Goal: Task Accomplishment & Management: Use online tool/utility

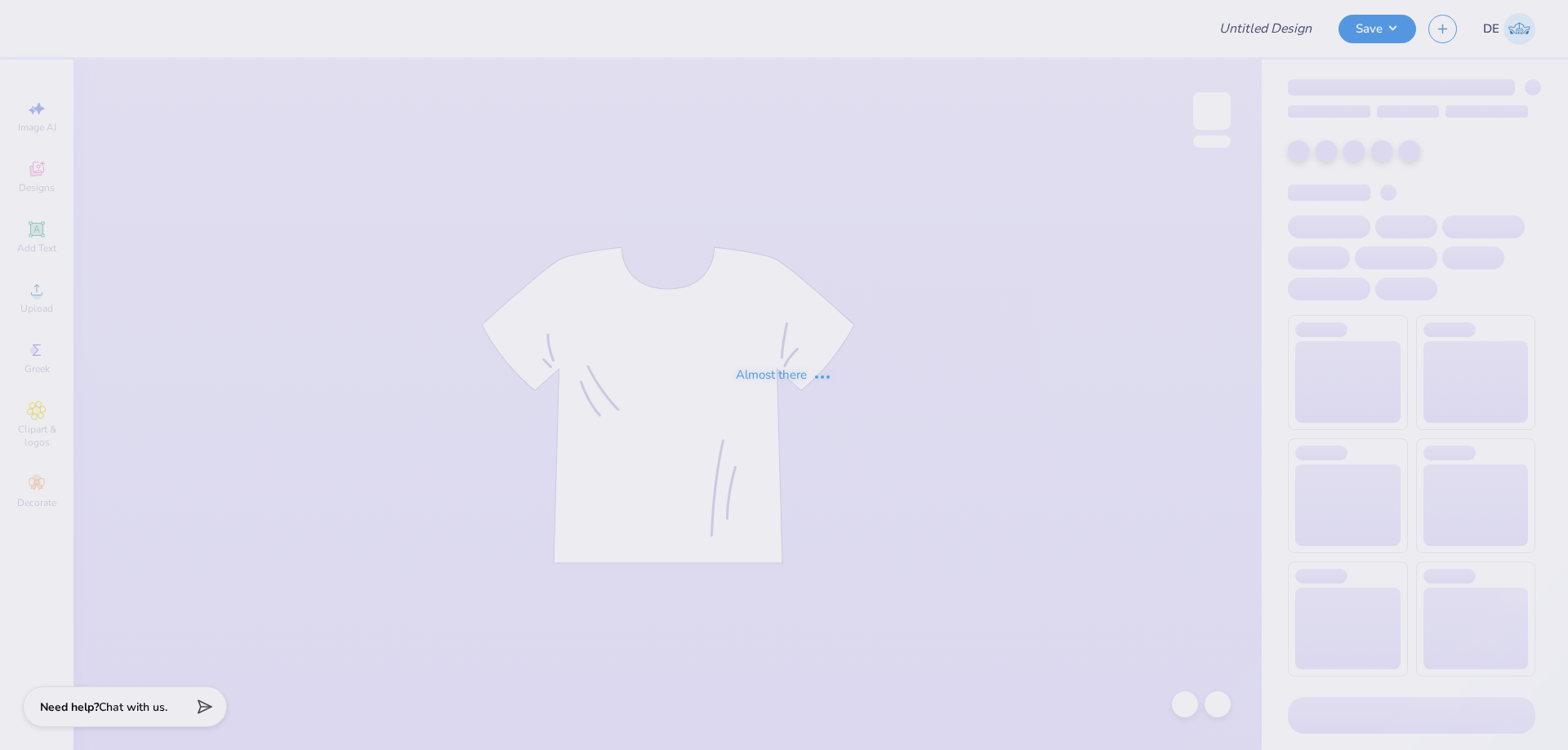
type input "[PERSON_NAME] : [US_STATE] School of Mines"
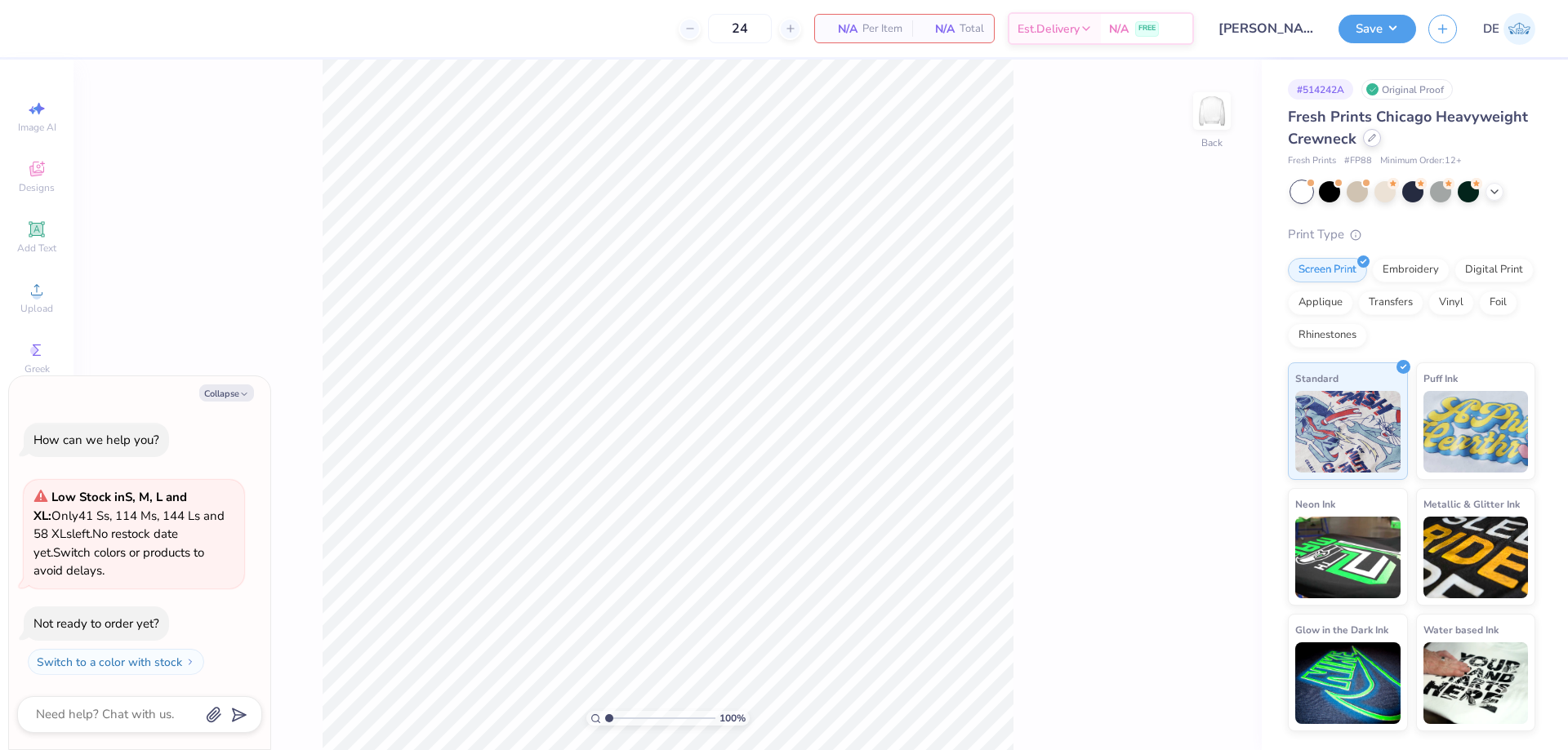
click at [1369, 138] on icon at bounding box center [1371, 137] width 6 height 6
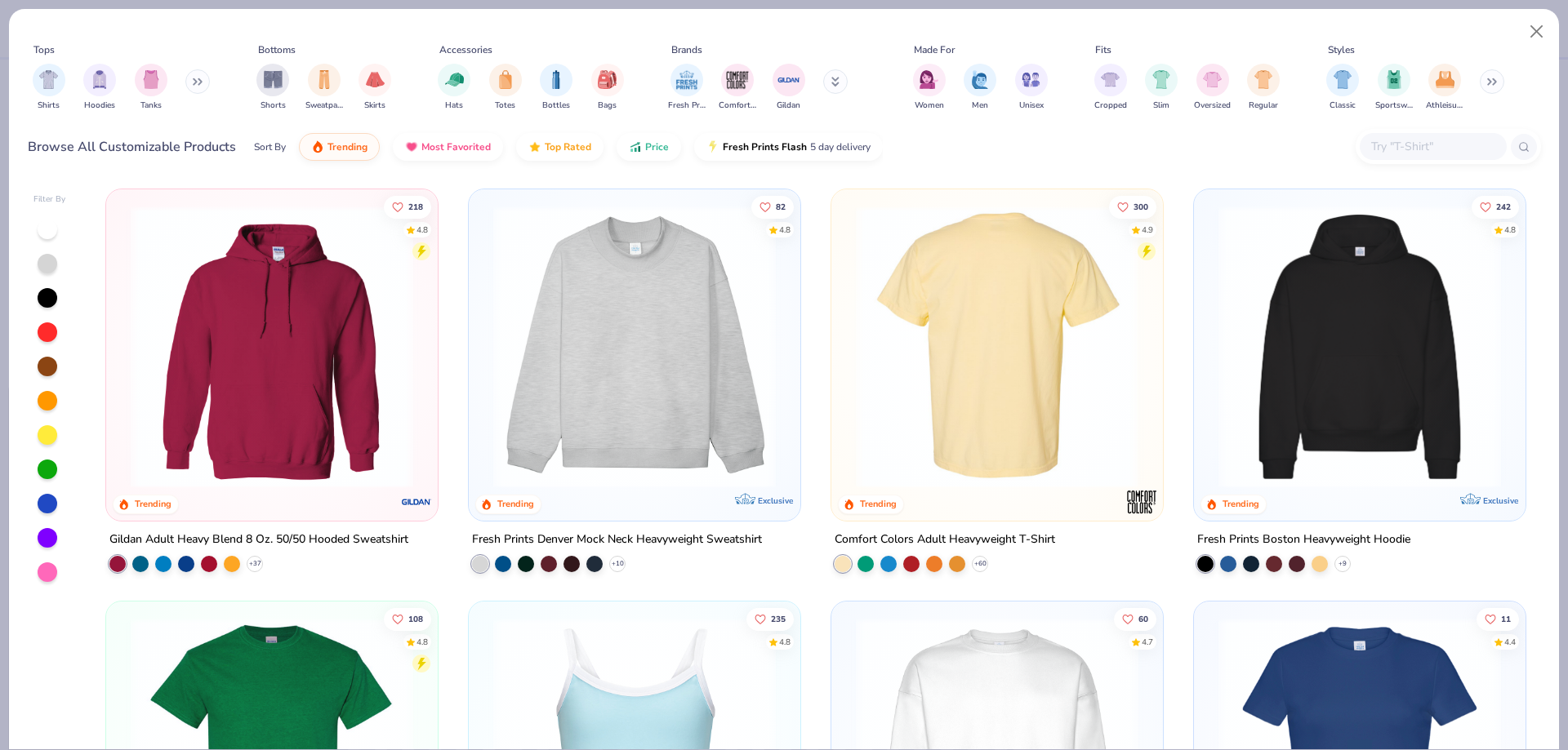
click at [973, 241] on div at bounding box center [996, 346] width 895 height 282
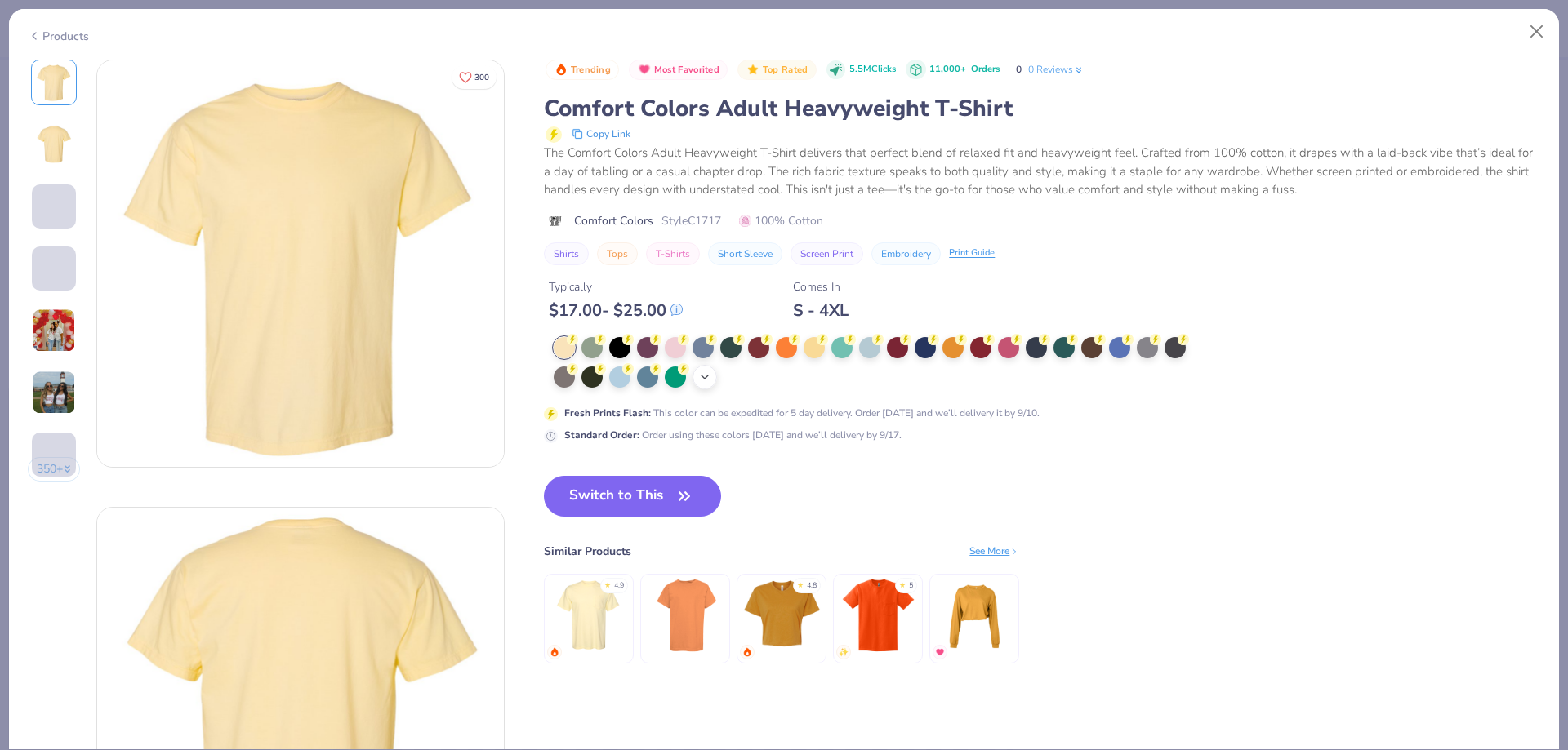
click at [708, 377] on polyline at bounding box center [704, 378] width 6 height 4
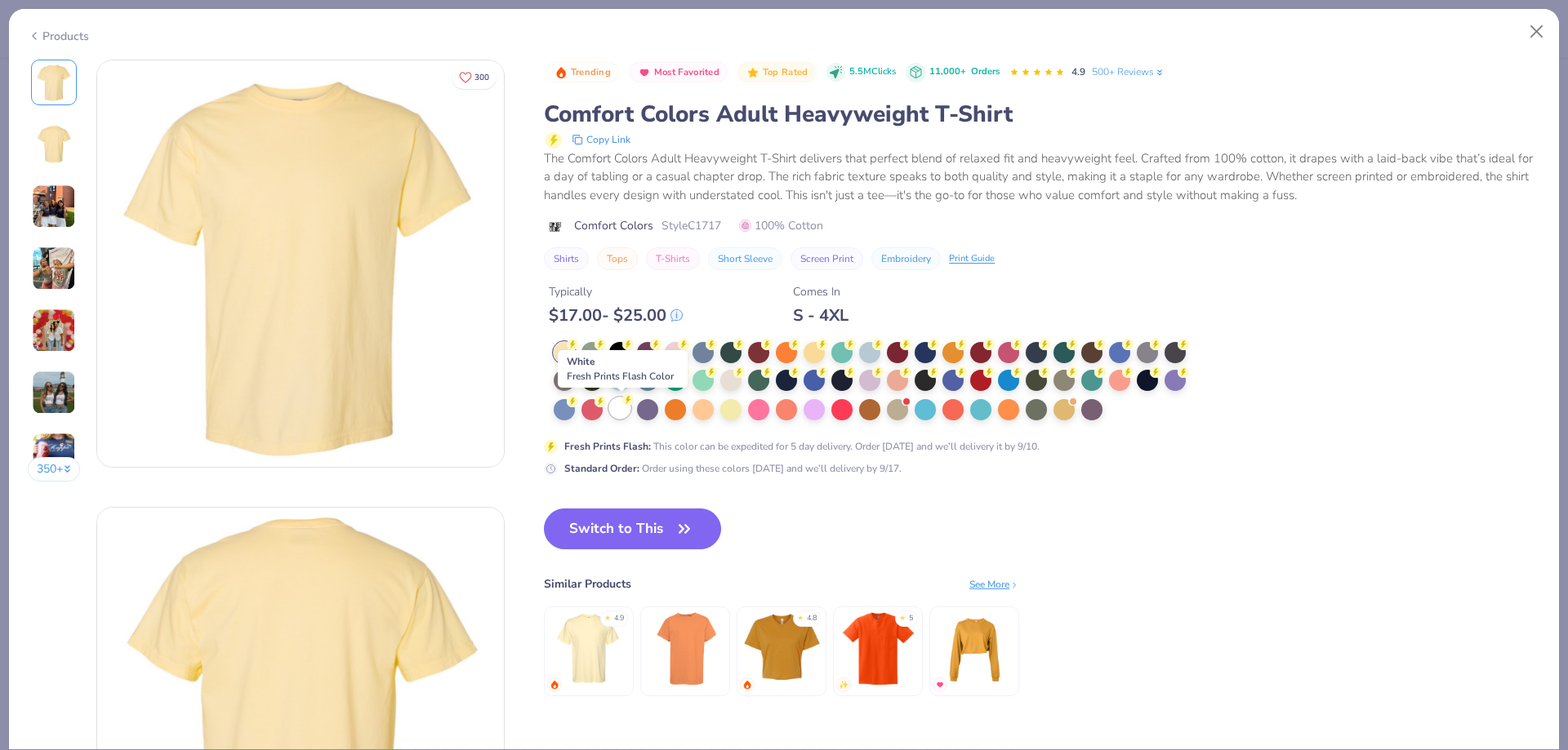
click at [621, 411] on div at bounding box center [620, 408] width 21 height 21
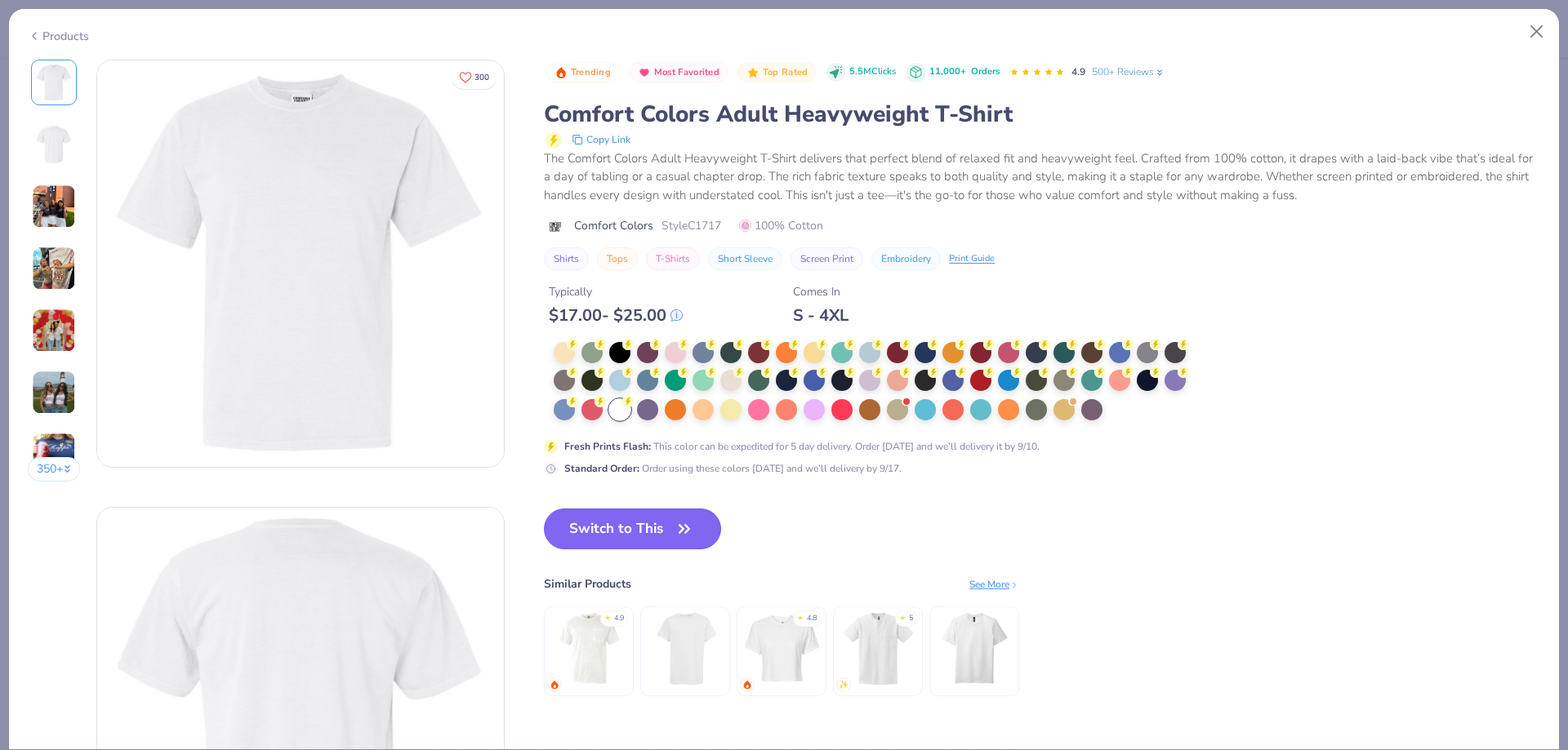
click at [612, 533] on button "Switch to This" at bounding box center [632, 529] width 177 height 41
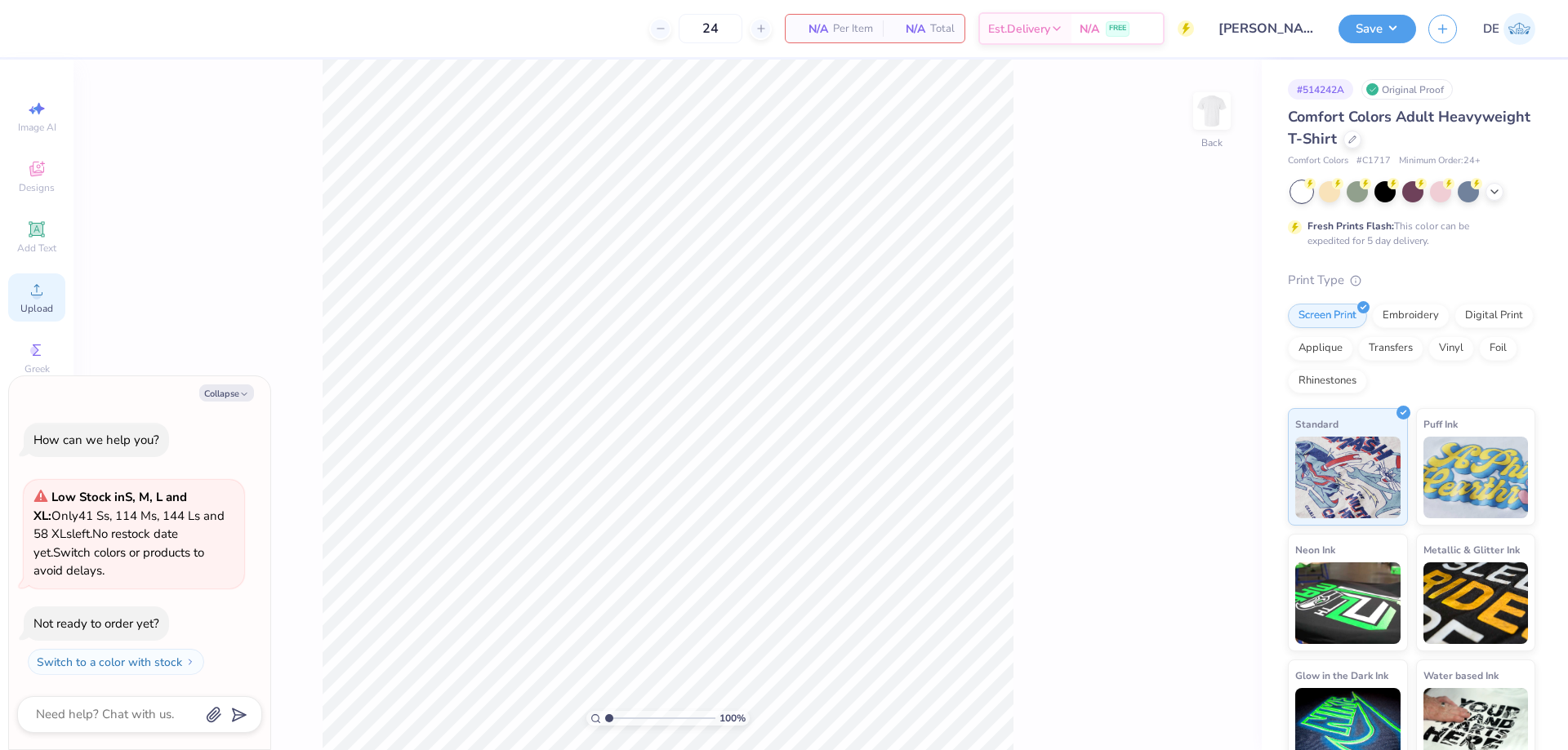
click at [31, 290] on icon at bounding box center [37, 289] width 20 height 20
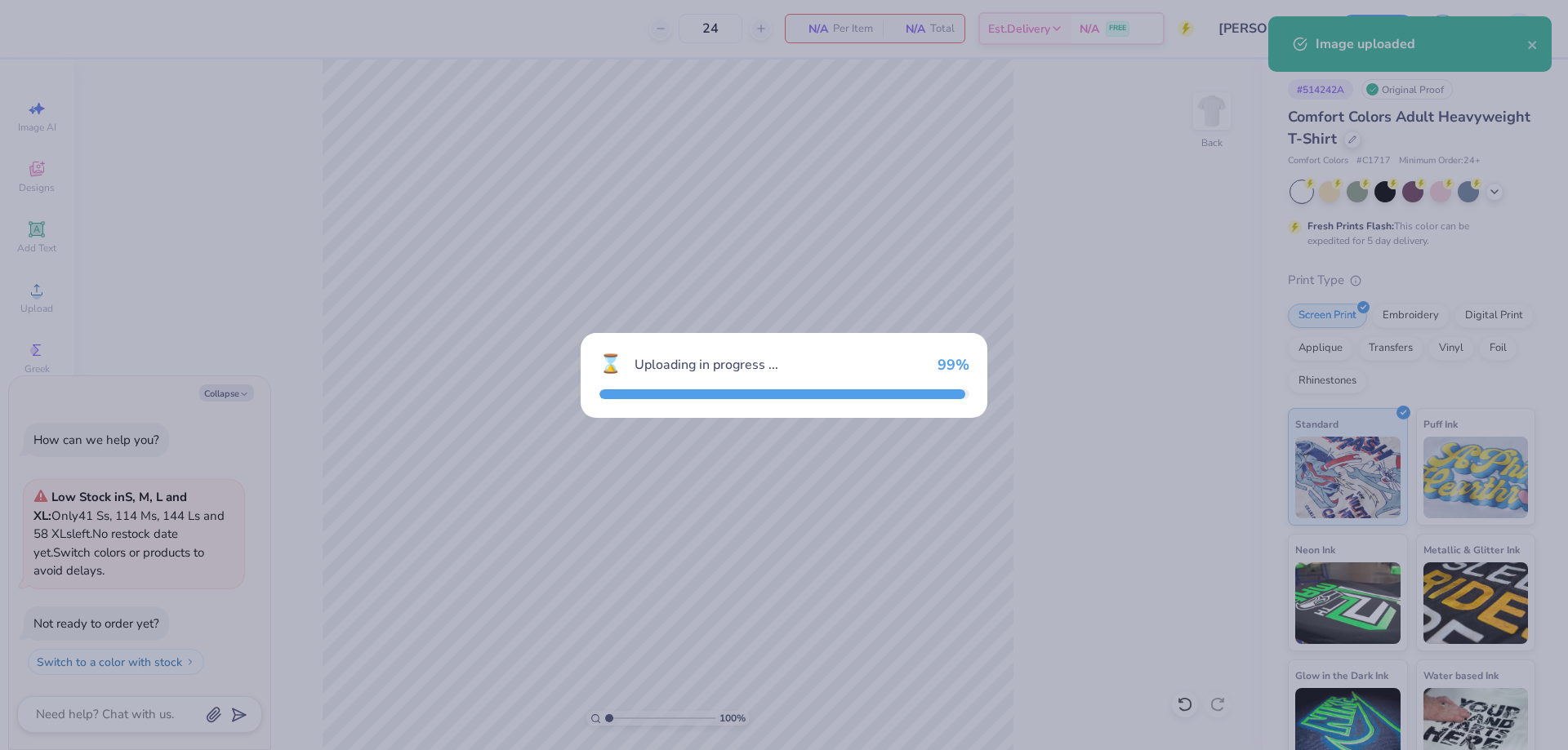
type textarea "x"
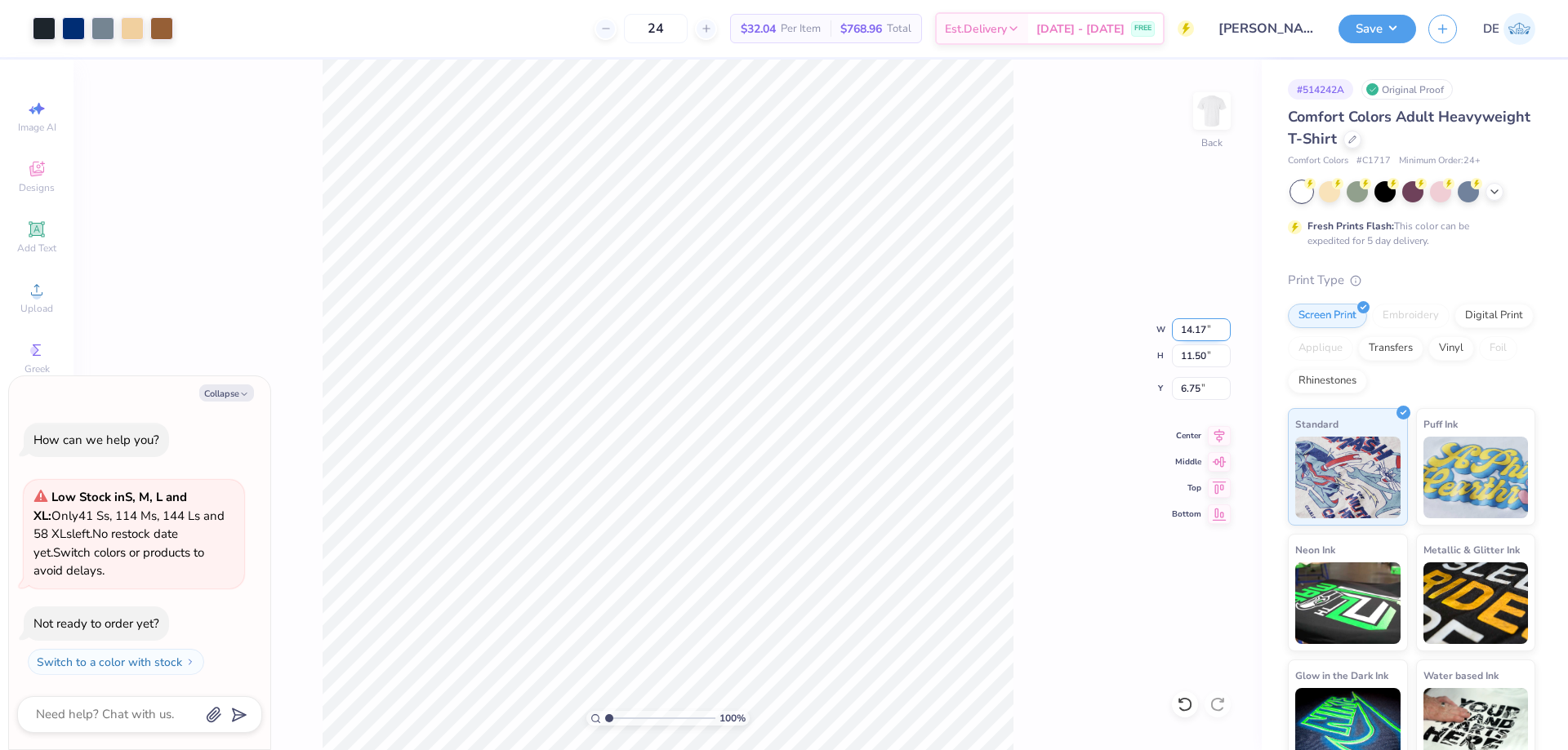
click at [1178, 337] on input "14.17" at bounding box center [1201, 330] width 59 height 23
type input "11"
type textarea "x"
type input "11.00"
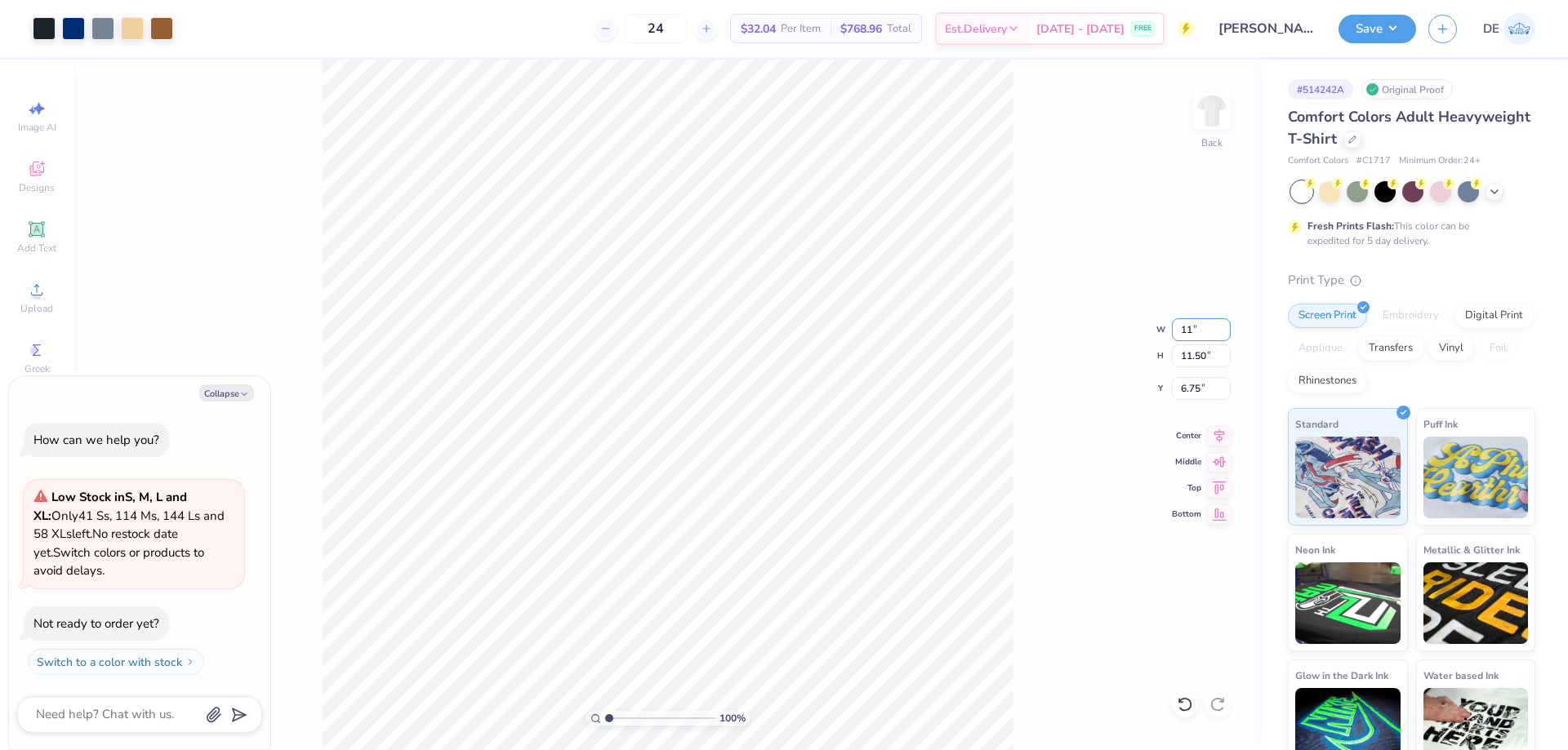
type input "8.92"
click at [1187, 388] on input "8.04" at bounding box center [1201, 388] width 59 height 23
type input "3"
type textarea "x"
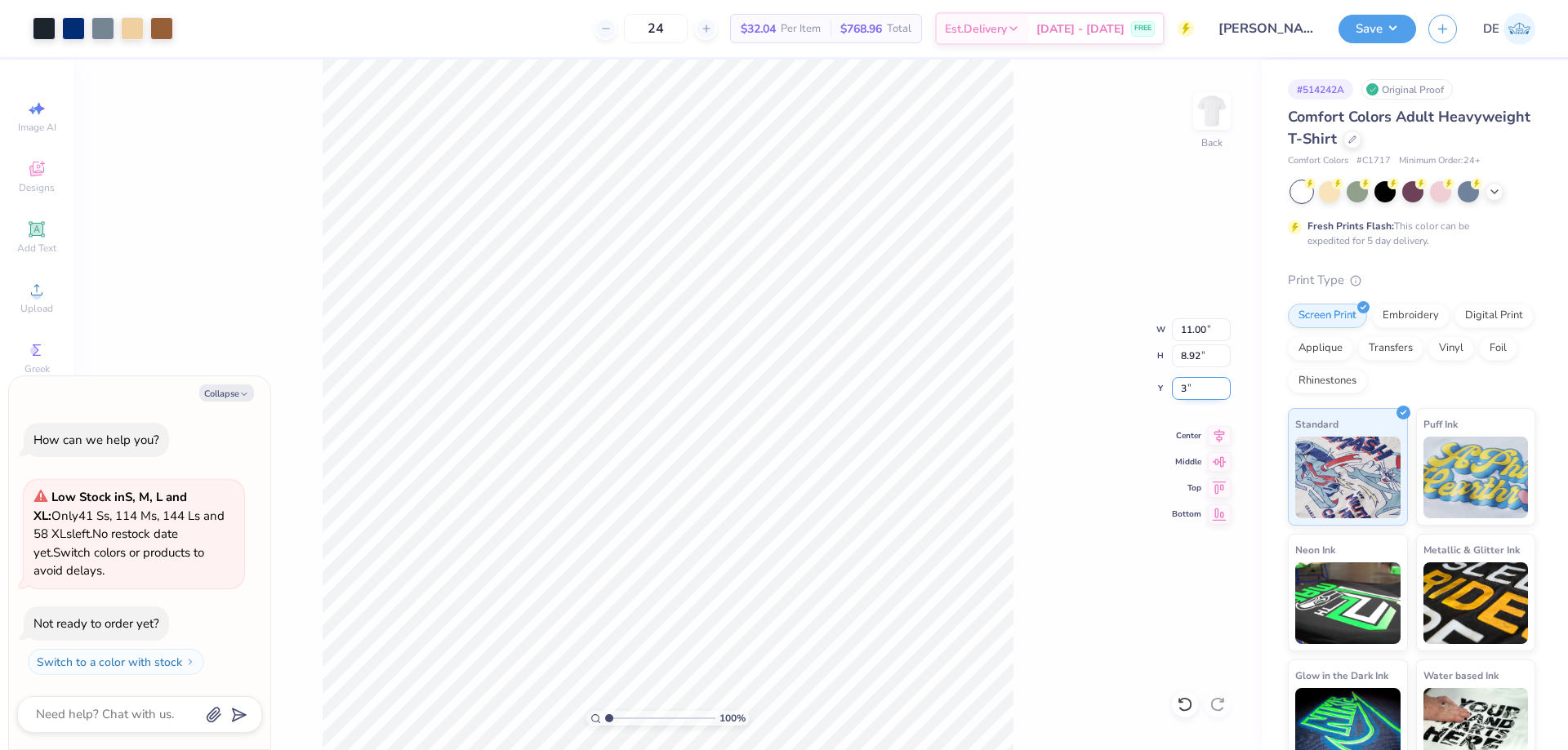
type input "3.00"
click at [1368, 24] on button "Save" at bounding box center [1376, 27] width 78 height 29
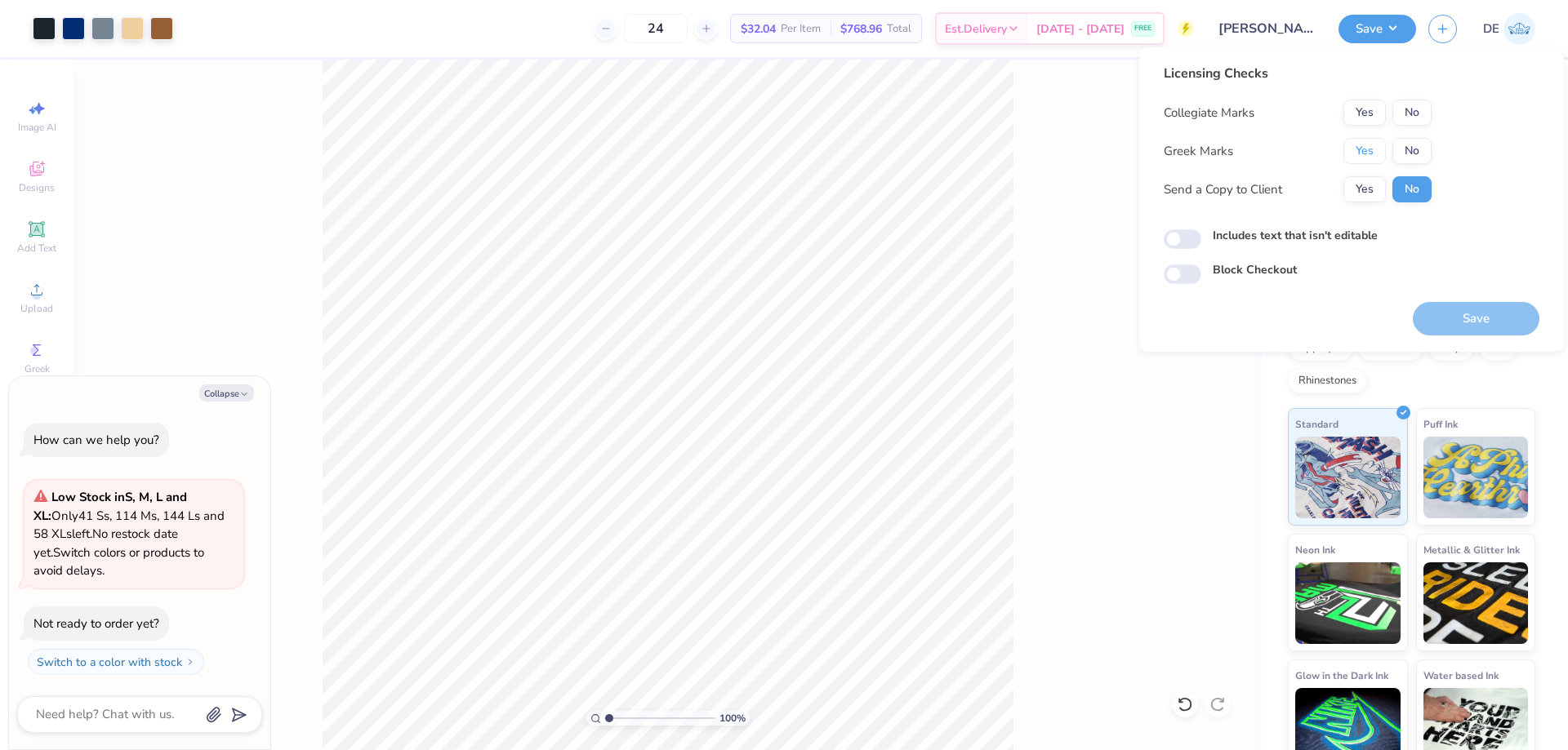
click at [1355, 147] on button "Yes" at bounding box center [1364, 151] width 43 height 26
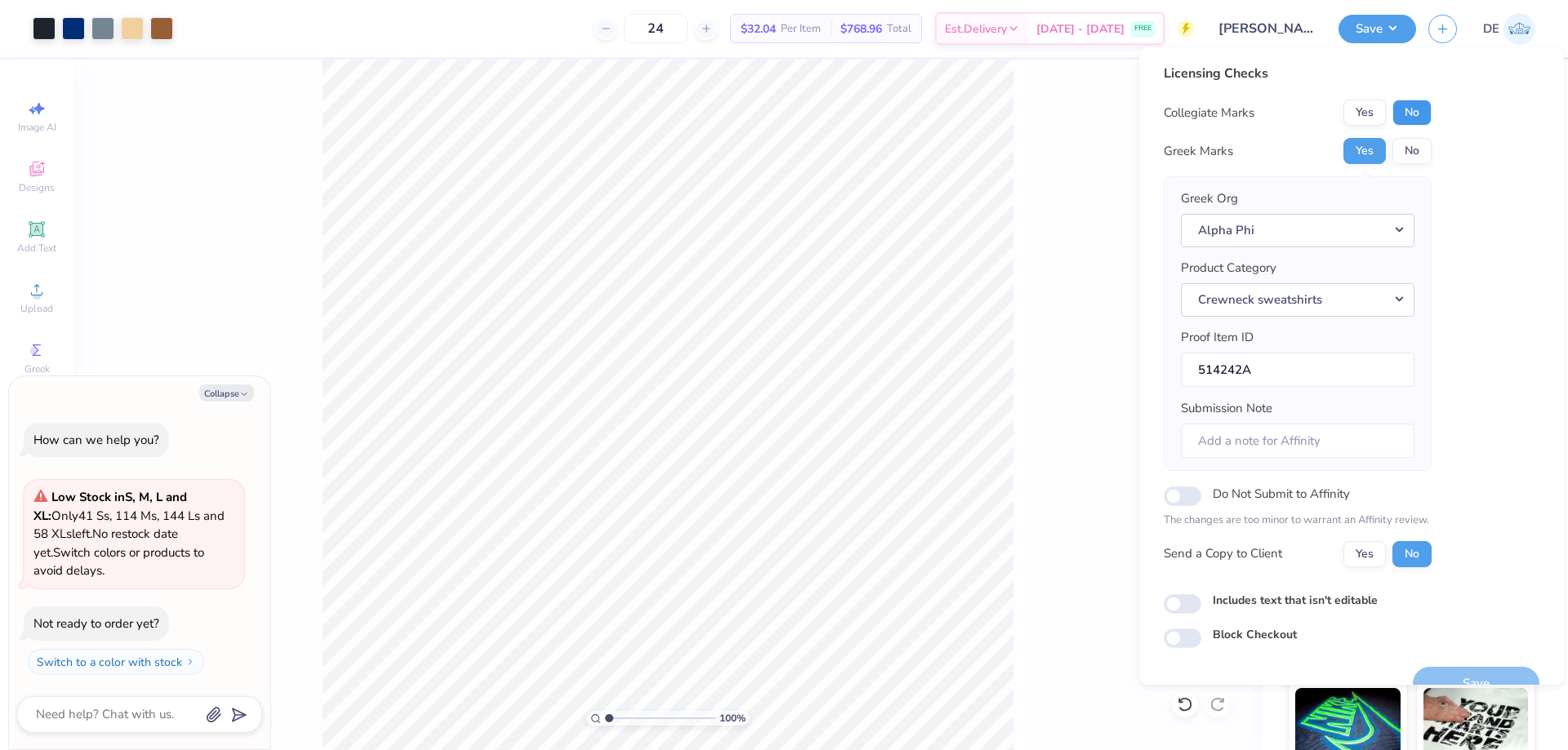
click at [1413, 113] on button "No" at bounding box center [1411, 112] width 39 height 26
click at [1457, 673] on button "Save" at bounding box center [1475, 684] width 127 height 34
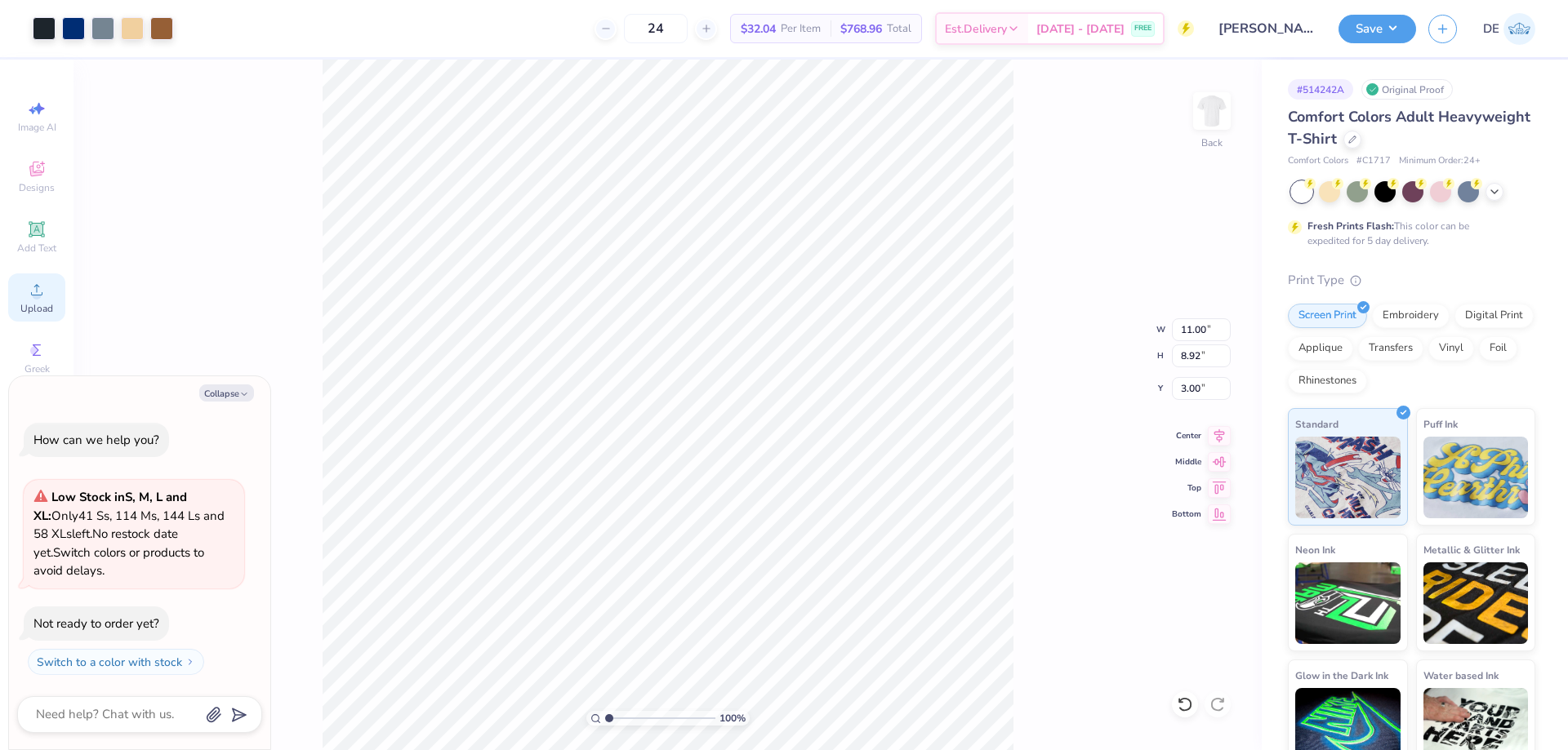
click at [45, 288] on icon at bounding box center [37, 289] width 20 height 20
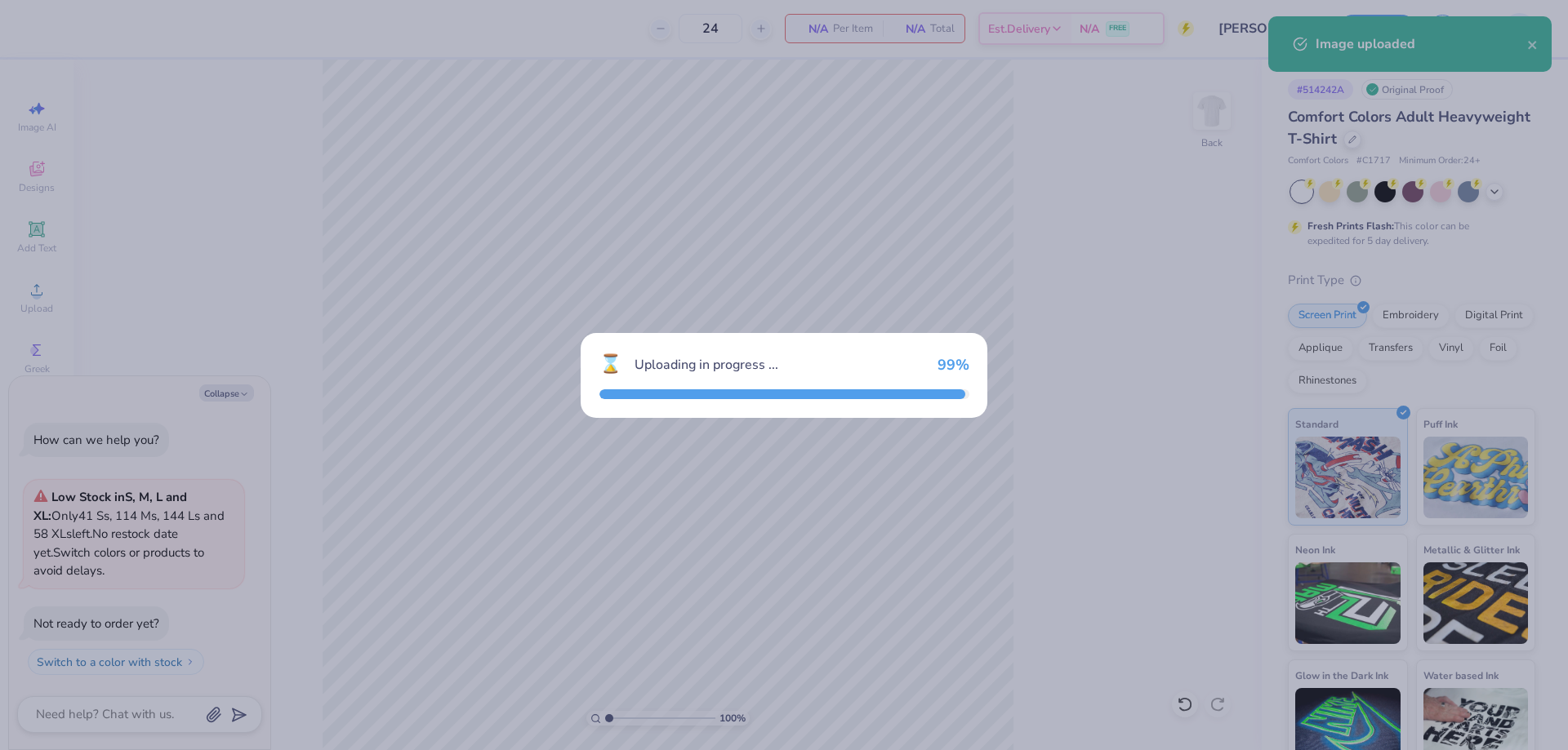
type textarea "x"
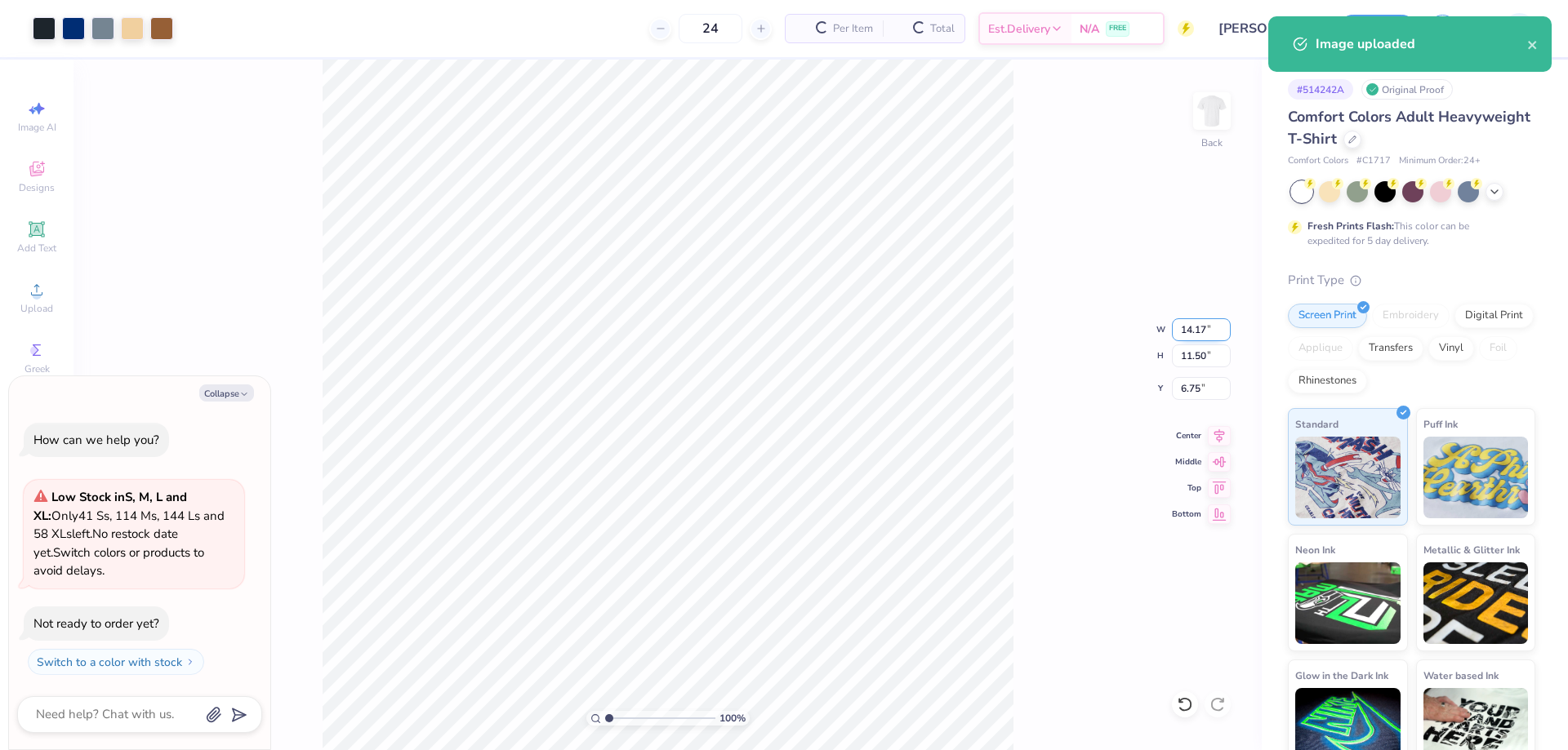
click at [1184, 333] on input "14.17" at bounding box center [1201, 330] width 59 height 23
type input "11"
click at [1187, 393] on input "6.75" at bounding box center [1201, 388] width 59 height 23
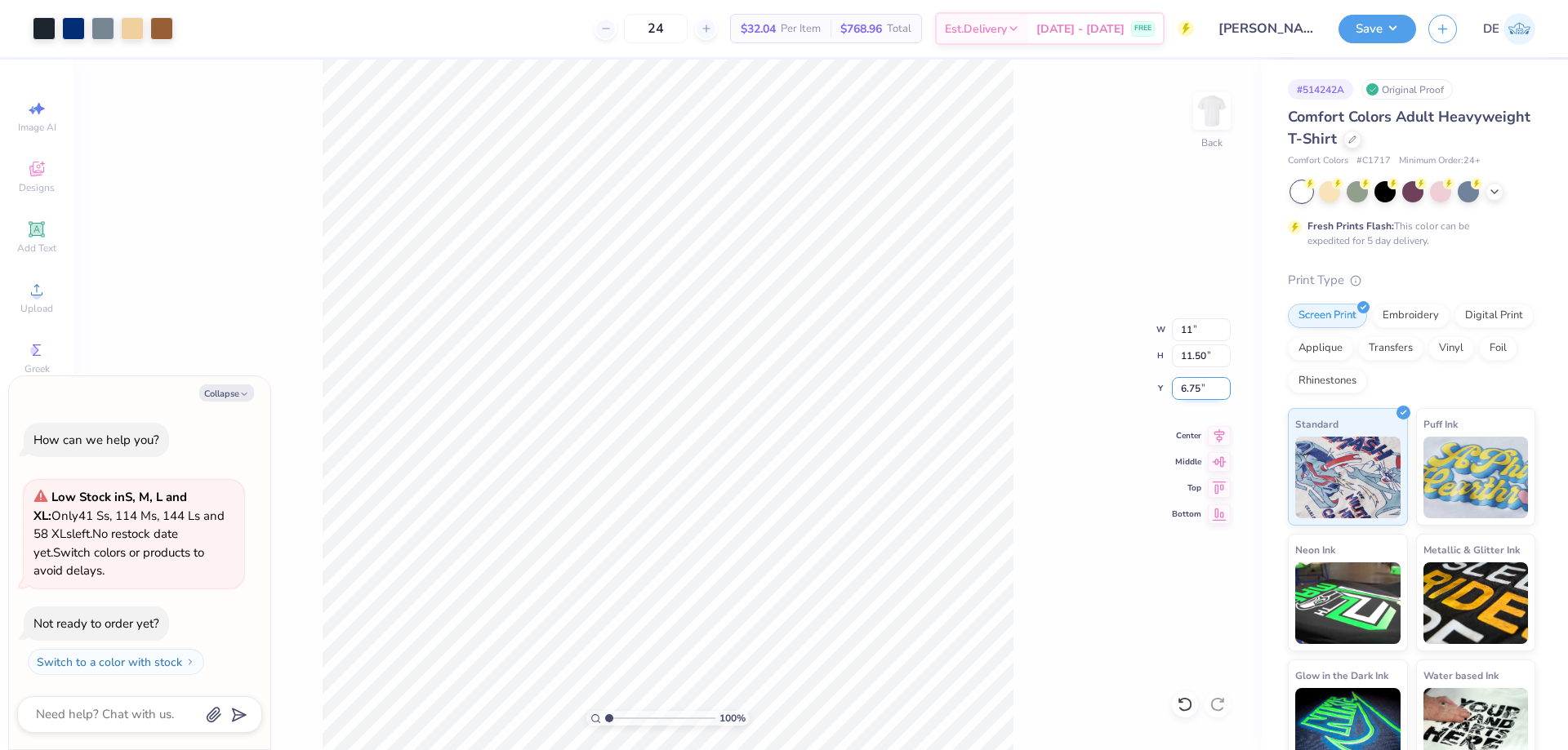
type textarea "x"
type input "11.00"
type input "8.92"
click at [1187, 393] on input "8.04" at bounding box center [1201, 388] width 59 height 23
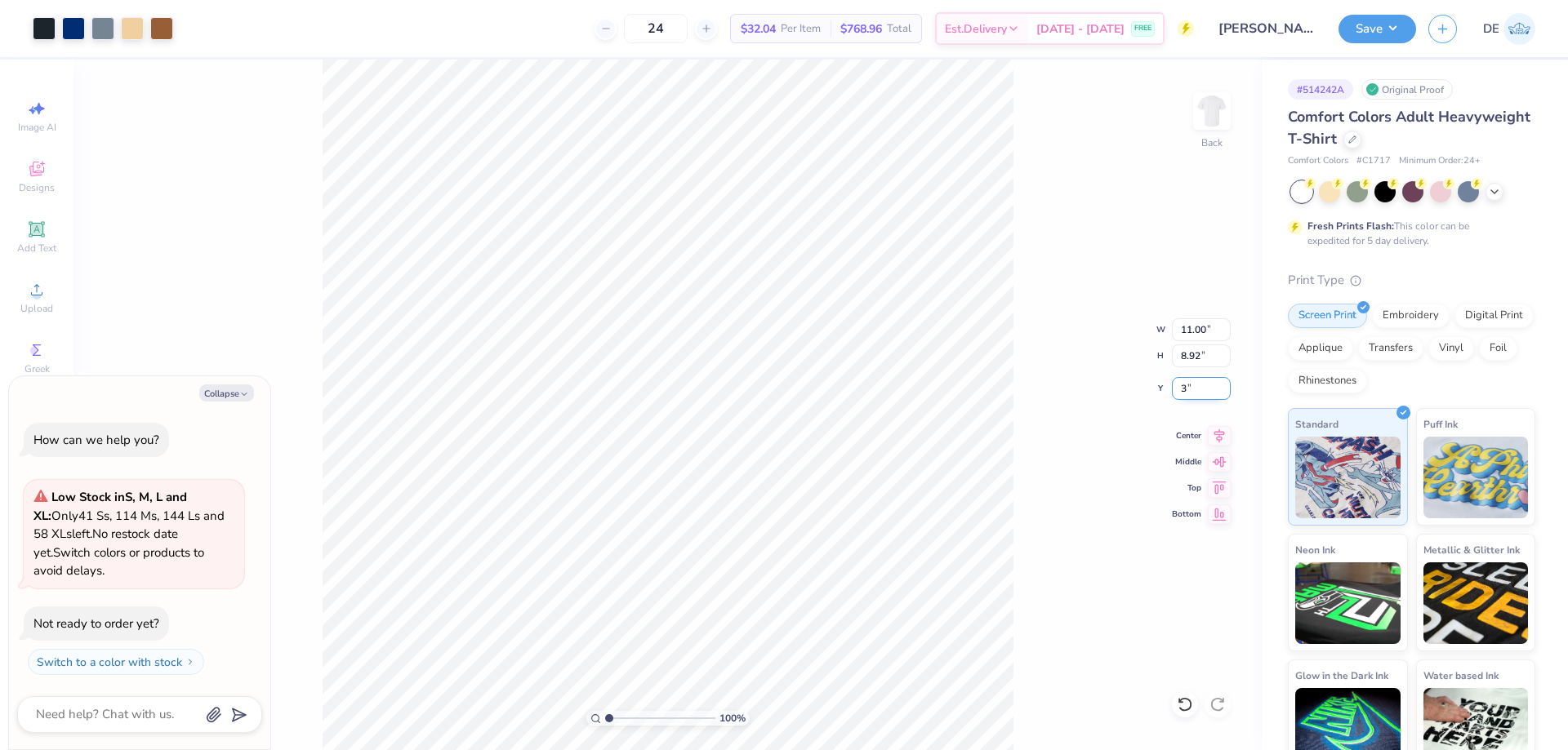
type input "3"
type textarea "x"
type input "3.00"
click at [1042, 389] on div "100 % Back W 11.00 11.00 " H 8.92 8.92 " Y 3.00 3.00 " Center Middle Top Bottom" at bounding box center [666, 404] width 1188 height 690
click at [1387, 34] on button "Save" at bounding box center [1376, 27] width 78 height 29
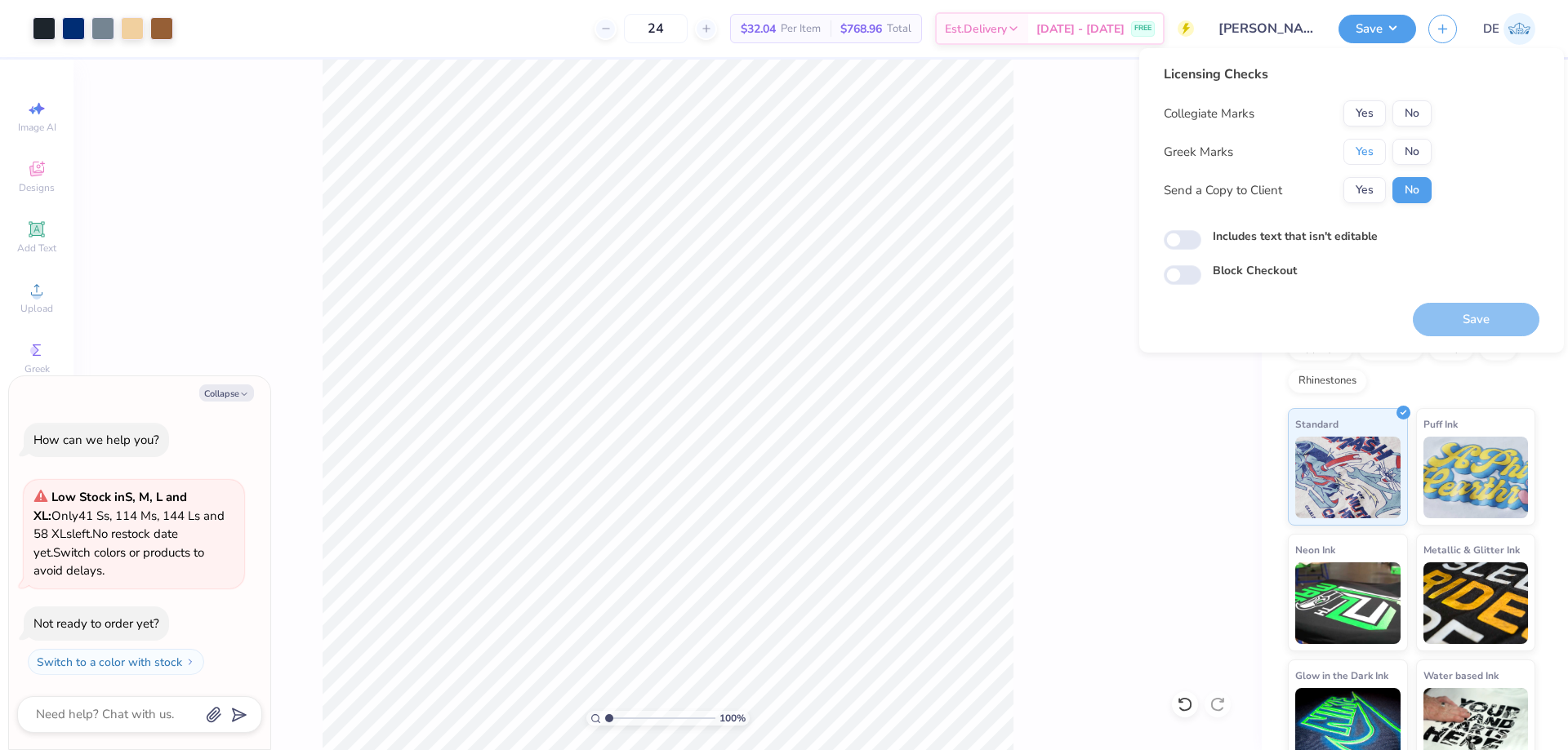
drag, startPoint x: 1383, startPoint y: 151, endPoint x: 1404, endPoint y: 126, distance: 32.6
click at [1382, 151] on button "Yes" at bounding box center [1364, 151] width 43 height 26
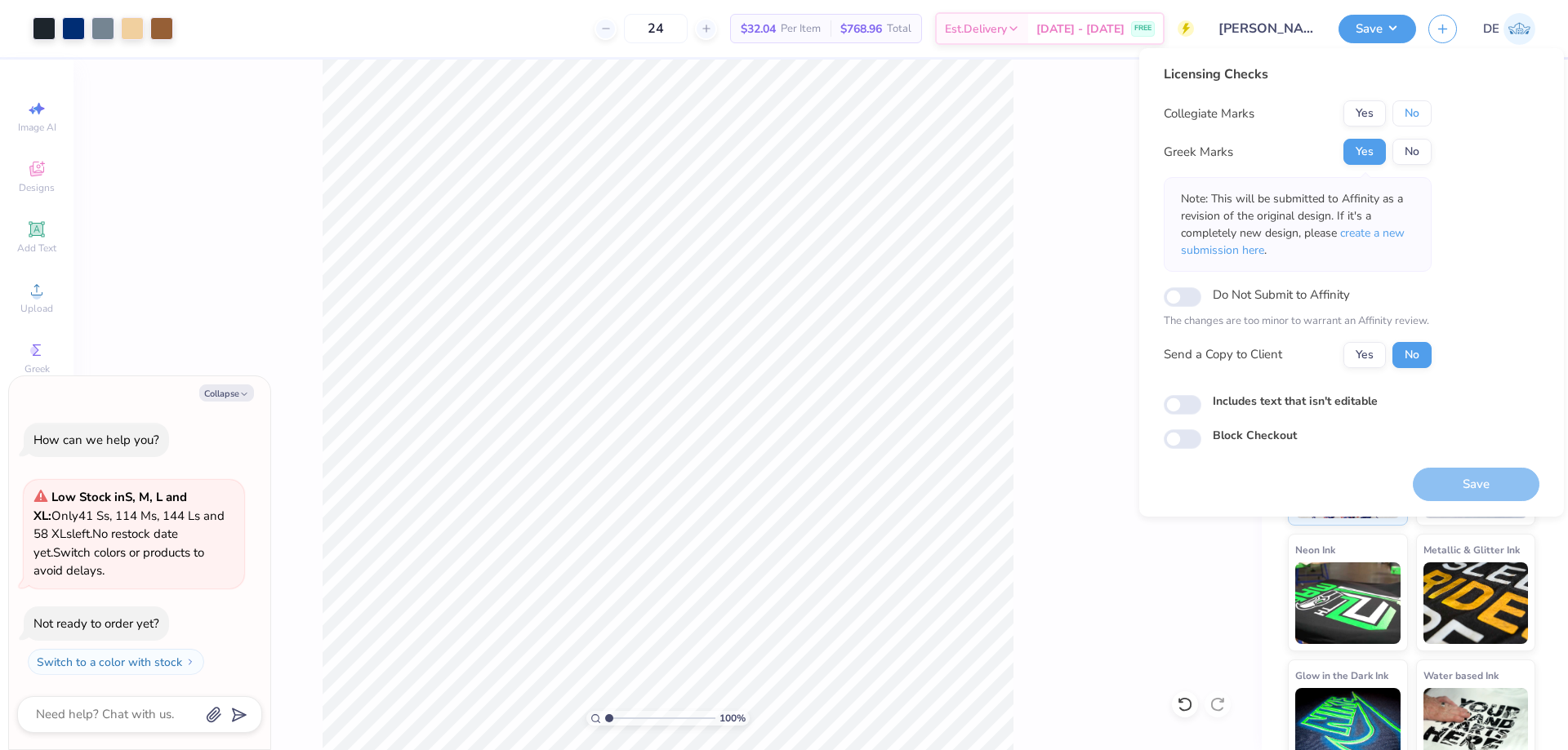
click at [1417, 115] on button "No" at bounding box center [1411, 113] width 39 height 26
click at [1453, 485] on button "Save" at bounding box center [1475, 485] width 127 height 34
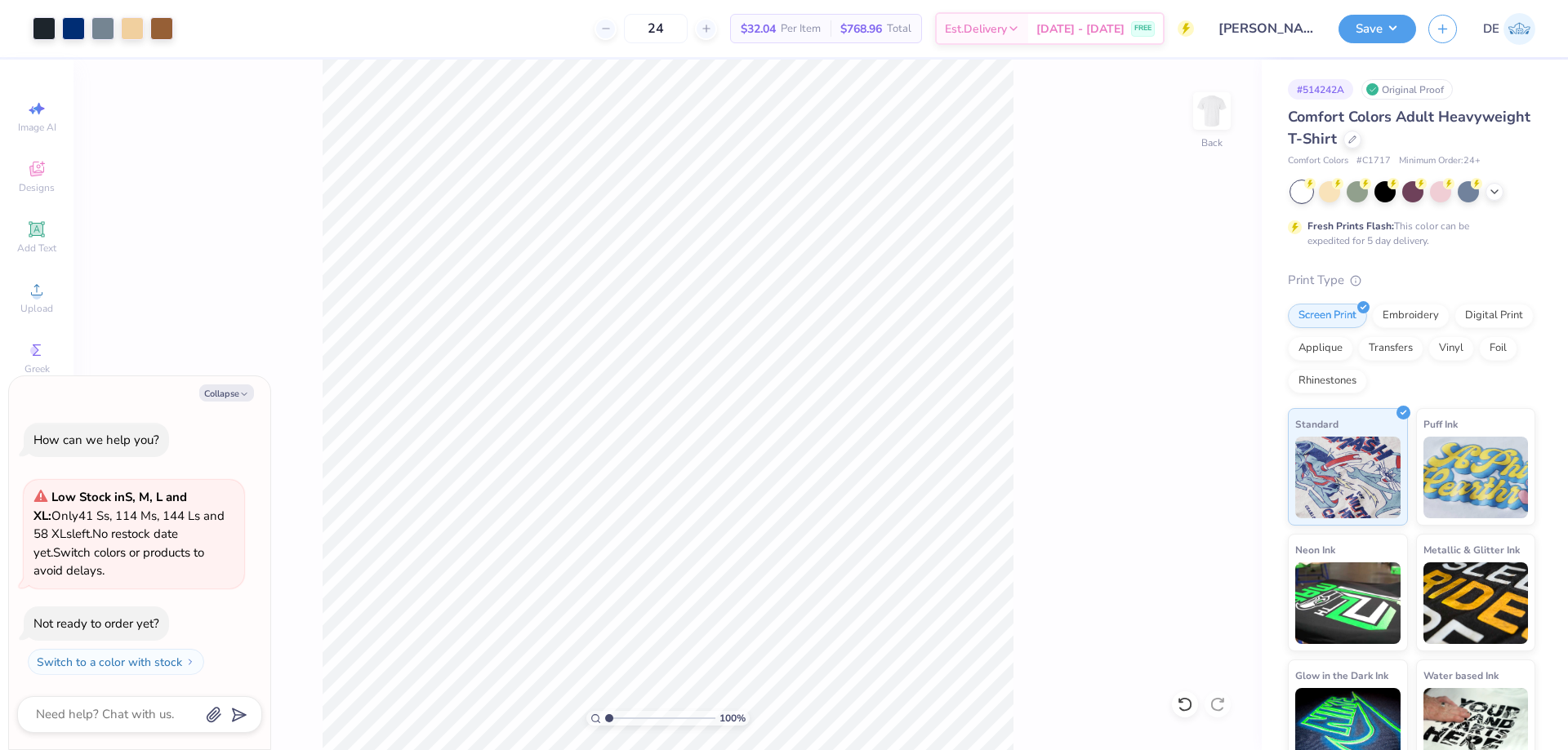
type textarea "x"
